Goal: Transaction & Acquisition: Purchase product/service

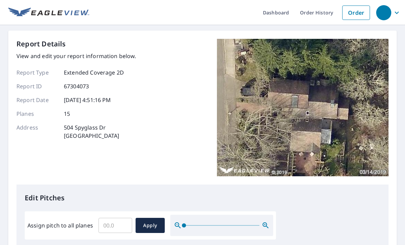
click at [398, 11] on icon "button" at bounding box center [396, 13] width 8 height 8
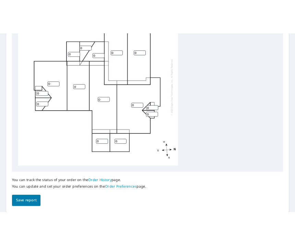
scroll to position [281, 0]
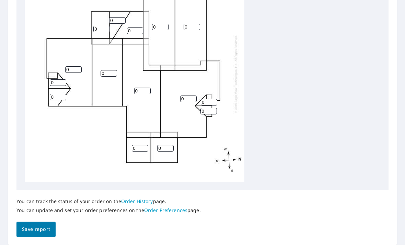
click at [319, 96] on div "0 0 0 0 0 0 0 0 0 0 0 0 0 0 0" at bounding box center [202, 73] width 355 height 215
click at [346, 144] on div "0 0 0 0 0 0 0 0 0 0 0 0 0 0 0" at bounding box center [202, 73] width 355 height 215
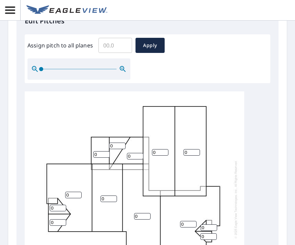
click at [263, 172] on div "0 0 0 0 0 0 0 0 0 0 0 0 0 0 0" at bounding box center [148, 198] width 246 height 215
click at [265, 60] on div "Assign pitch to all planes ​ Apply" at bounding box center [147, 59] width 240 height 42
click at [249, 91] on div "0 0 0 0 0 0 0 0 0 0 0 0 0 0 0" at bounding box center [148, 198] width 246 height 215
click at [219, 91] on div "0 0 0 0 0 0 0 0 0 0 0 0 0 0 0" at bounding box center [134, 198] width 219 height 215
click at [230, 57] on div "Assign pitch to all planes ​ Apply" at bounding box center [147, 59] width 240 height 42
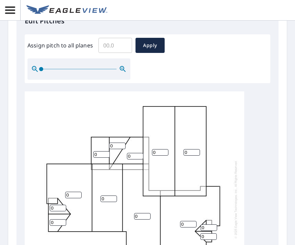
click at [229, 57] on div "Assign pitch to all planes ​ Apply" at bounding box center [147, 59] width 240 height 42
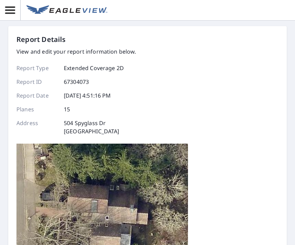
scroll to position [0, 0]
click at [11, 11] on icon "button" at bounding box center [10, 10] width 10 height 7
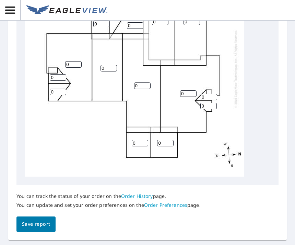
scroll to position [15, 0]
click at [185, 90] on input "0" at bounding box center [188, 93] width 16 height 7
click at [268, 109] on div "0 0 0 0 0 0 0 0 0 0 0 0 0 0 0" at bounding box center [148, 68] width 246 height 215
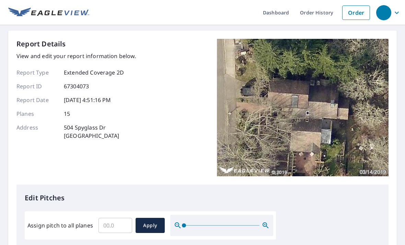
scroll to position [0, 0]
click at [352, 8] on link "Order" at bounding box center [356, 12] width 28 height 14
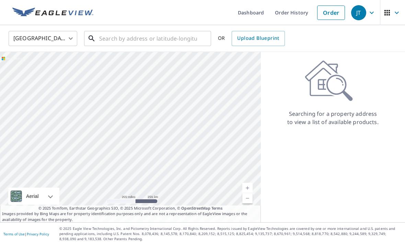
click at [147, 39] on input "text" at bounding box center [148, 38] width 98 height 19
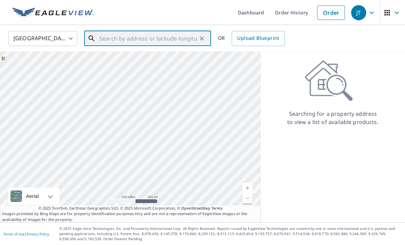
click at [154, 39] on input "text" at bounding box center [148, 38] width 98 height 19
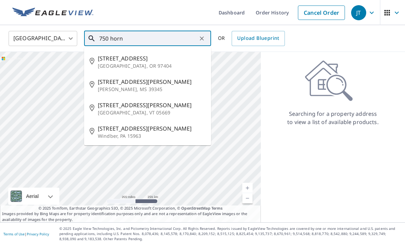
click at [148, 63] on p "[GEOGRAPHIC_DATA], OR 97404" at bounding box center [152, 65] width 108 height 7
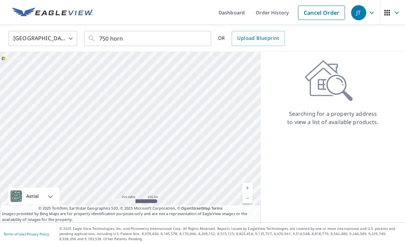
type input "[STREET_ADDRESS]"
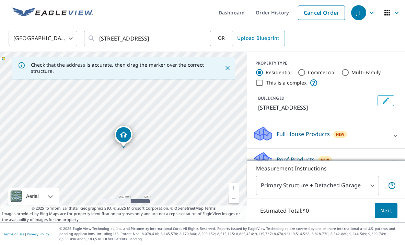
click at [236, 193] on link "Current Level 17, Zoom In" at bounding box center [233, 187] width 10 height 10
click at [236, 193] on link "Current Level 18, Zoom In" at bounding box center [233, 187] width 10 height 10
click at [238, 193] on link "Current Level 19, Zoom In" at bounding box center [233, 187] width 10 height 10
click at [384, 158] on div "Roof Products New" at bounding box center [319, 161] width 134 height 20
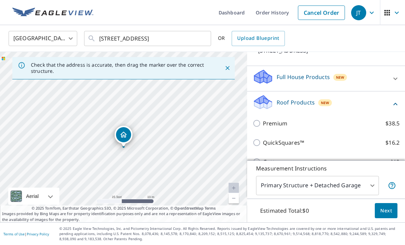
scroll to position [60, 0]
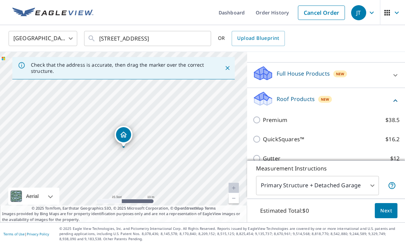
click at [258, 116] on input "Premium $38.5" at bounding box center [257, 120] width 10 height 8
checkbox input "true"
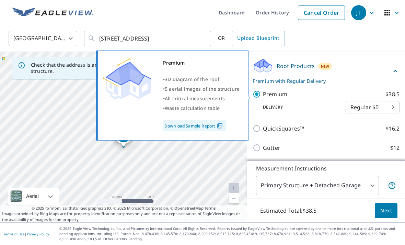
scroll to position [96, 0]
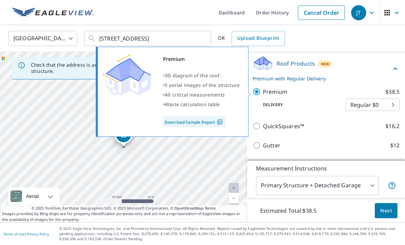
click at [390, 215] on span "Next" at bounding box center [386, 210] width 12 height 9
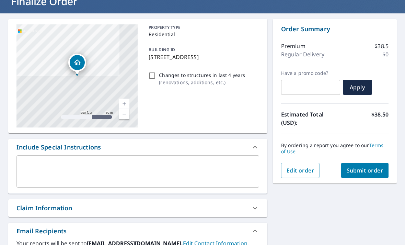
scroll to position [50, 0]
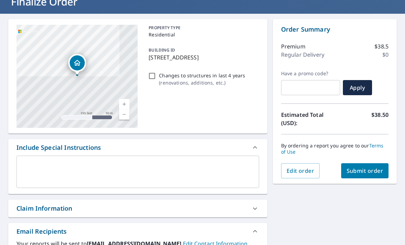
click at [364, 171] on span "Submit order" at bounding box center [364, 171] width 37 height 8
checkbox input "true"
